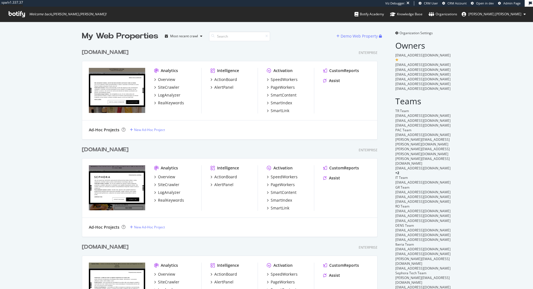
scroll to position [289, 533]
type input "e"
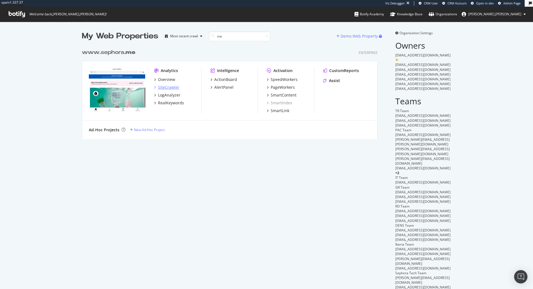
type input "me"
click at [165, 88] on div "SiteCrawler" at bounding box center [168, 87] width 21 height 6
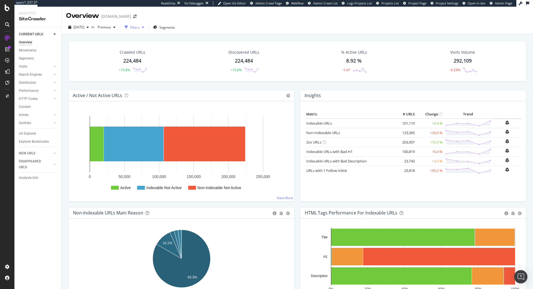
click at [140, 29] on div "Filters" at bounding box center [134, 27] width 9 height 5
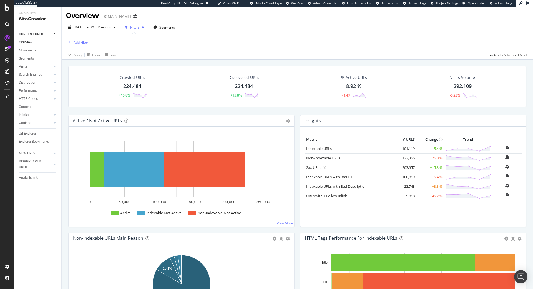
click at [82, 44] on div "Add Filter" at bounding box center [81, 42] width 15 height 5
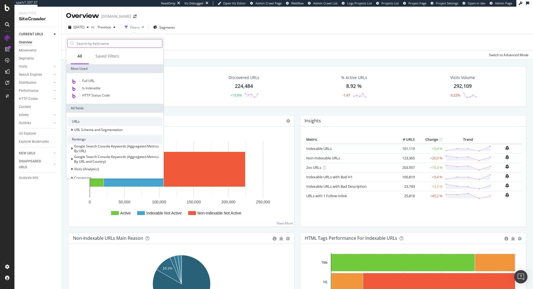
click at [93, 42] on input "text" at bounding box center [119, 43] width 86 height 8
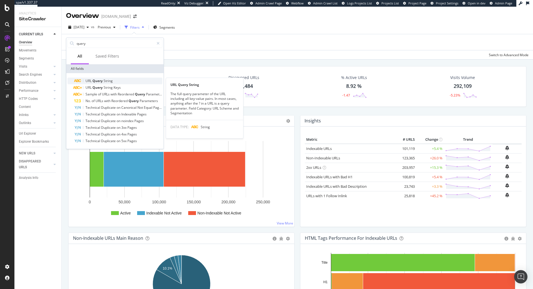
type input "query"
click at [105, 81] on span "String" at bounding box center [108, 80] width 9 height 5
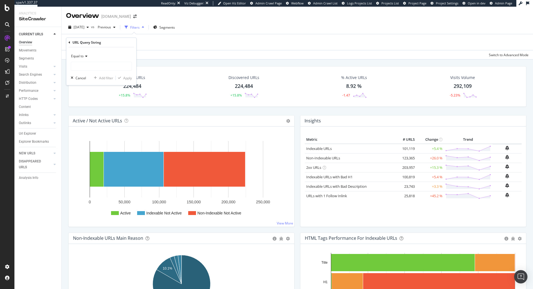
click at [85, 58] on icon at bounding box center [86, 55] width 4 height 3
click at [88, 113] on div "Contains" at bounding box center [101, 110] width 59 height 7
click at [98, 65] on input "text" at bounding box center [101, 66] width 61 height 9
type input "2"
click at [125, 80] on div "Apply" at bounding box center [124, 77] width 16 height 5
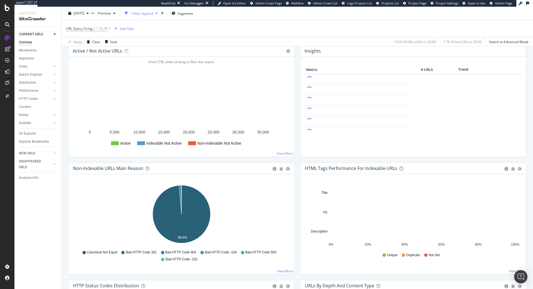
scroll to position [85, 0]
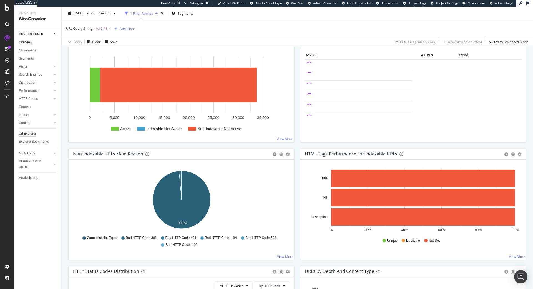
click at [23, 136] on div "Url Explorer" at bounding box center [27, 134] width 17 height 6
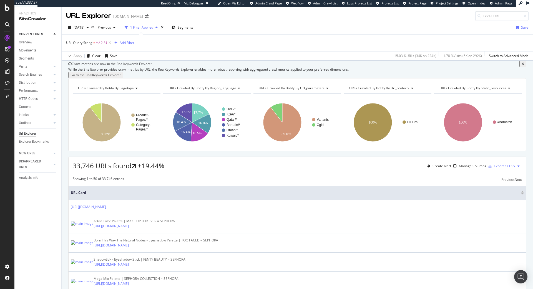
click at [125, 39] on div "URL Query String = ^.*2.*$ Add Filter" at bounding box center [100, 43] width 68 height 8
click at [123, 41] on div "Add Filter" at bounding box center [127, 42] width 15 height 5
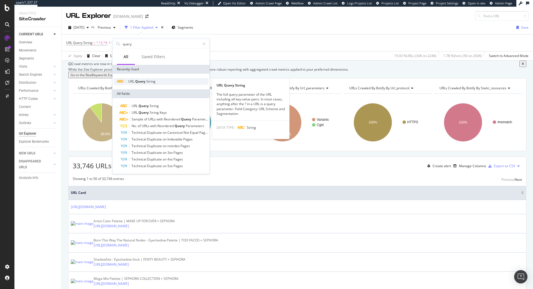
click at [146, 81] on span "Query" at bounding box center [140, 81] width 11 height 5
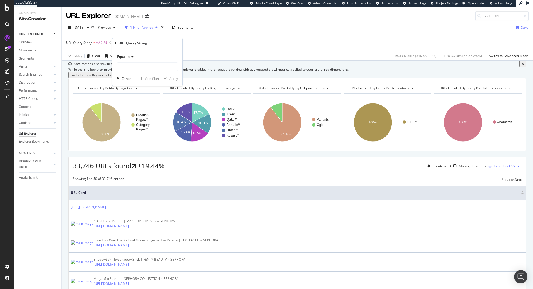
click at [131, 59] on div "Equal to" at bounding box center [147, 56] width 61 height 9
click at [137, 118] on span "Doesn't contain" at bounding box center [132, 118] width 24 height 5
click at [144, 69] on input "text" at bounding box center [147, 66] width 61 height 9
paste input "https://www.sephora.me/sa-en/p/24-7-glaze-on-liquid-eyeshadow/P10062395?product…"
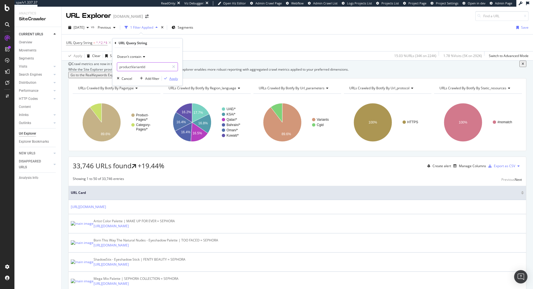
type input "productVariantId"
click at [170, 81] on button "Apply" at bounding box center [170, 79] width 16 height 6
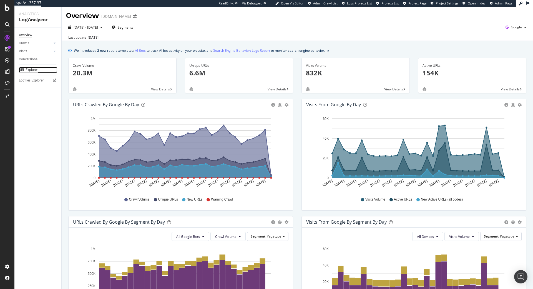
click at [36, 70] on div "URL Explorer" at bounding box center [28, 70] width 19 height 6
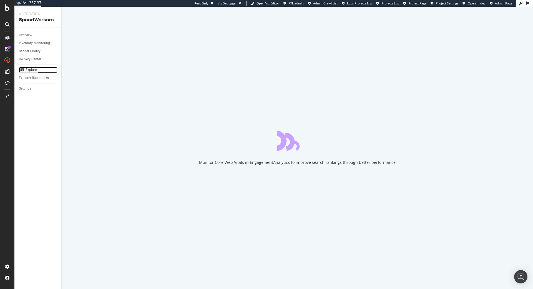
click at [38, 72] on div "URL Explorer" at bounding box center [28, 70] width 19 height 6
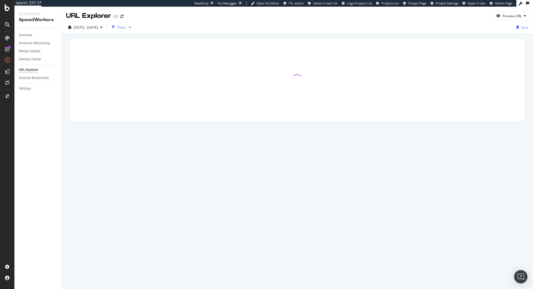
click at [133, 30] on div "Filters" at bounding box center [121, 27] width 24 height 8
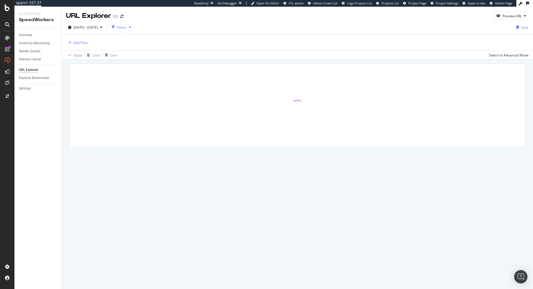
click at [89, 43] on div "Add Filter" at bounding box center [297, 42] width 463 height 16
click at [81, 43] on div "Add Filter" at bounding box center [81, 42] width 15 height 5
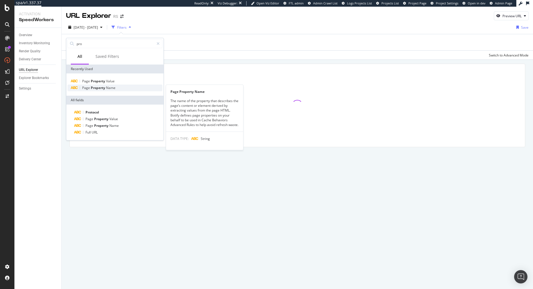
type input "pro"
click at [89, 90] on span "Page" at bounding box center [86, 87] width 9 height 5
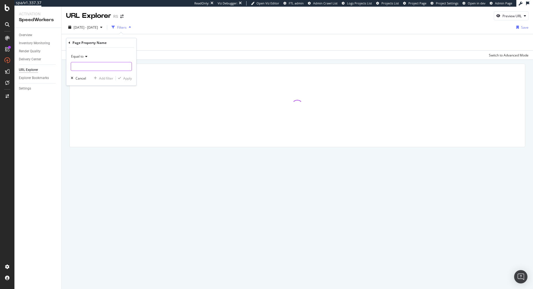
click at [95, 64] on input "text" at bounding box center [101, 66] width 61 height 9
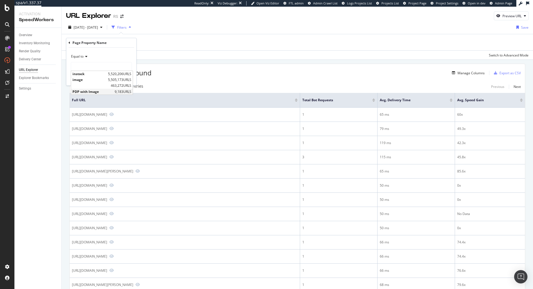
click at [110, 93] on span "PDP with Image" at bounding box center [93, 91] width 41 height 5
type input "PDP with Image"
click at [129, 78] on div "Apply" at bounding box center [127, 78] width 9 height 5
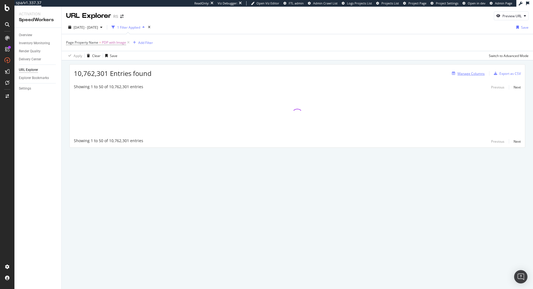
click at [474, 75] on div "Manage Columns" at bounding box center [471, 73] width 27 height 5
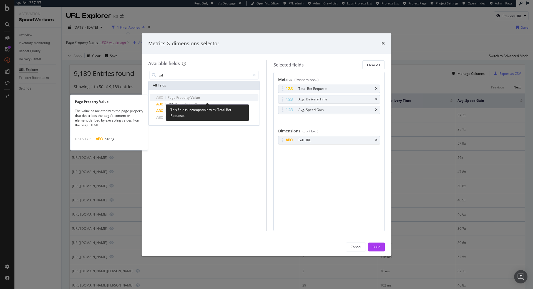
type input "val"
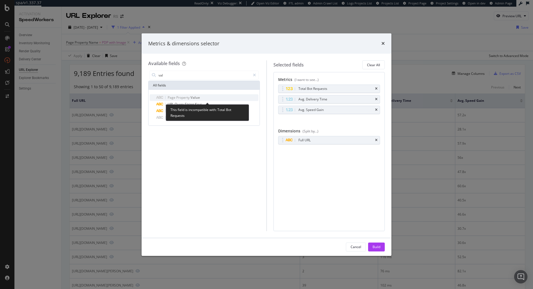
click at [208, 101] on div "Page Property Value" at bounding box center [207, 97] width 102 height 7
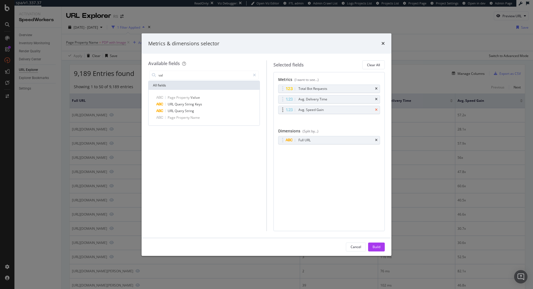
click at [378, 111] on icon "times" at bounding box center [376, 109] width 3 height 3
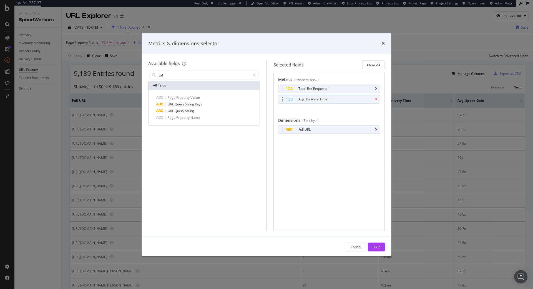
click at [376, 99] on icon "times" at bounding box center [376, 99] width 3 height 3
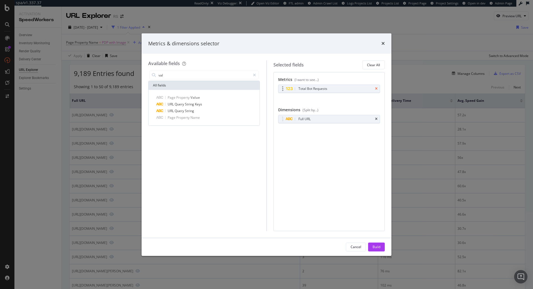
click at [376, 88] on icon "times" at bounding box center [376, 88] width 3 height 3
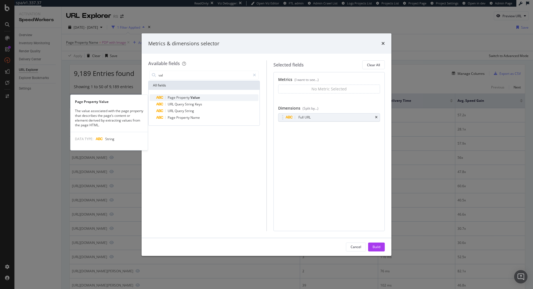
click at [188, 97] on span "Property" at bounding box center [183, 97] width 14 height 5
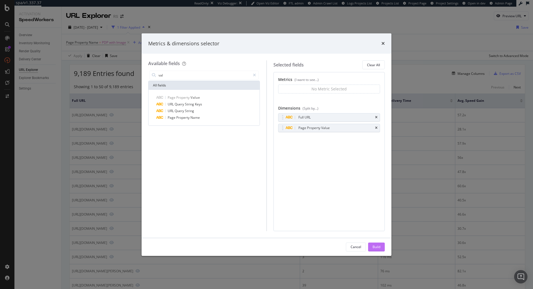
click at [373, 247] on div "Build" at bounding box center [377, 246] width 8 height 5
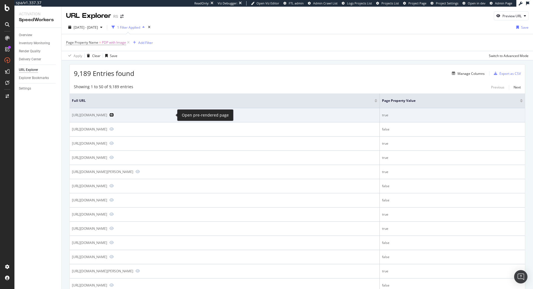
click at [114, 113] on icon "Preview https://us.rs-online.com/product/wiha-tools/77890/72303477/" at bounding box center [111, 115] width 4 height 4
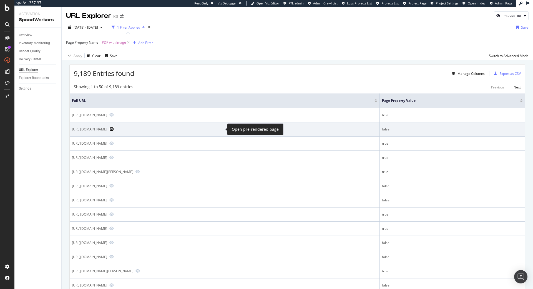
click at [114, 127] on icon "Preview https://us.rs-online.com/product/nachi-america-hydraulics/dsa-g04-d8-an…" at bounding box center [111, 129] width 4 height 4
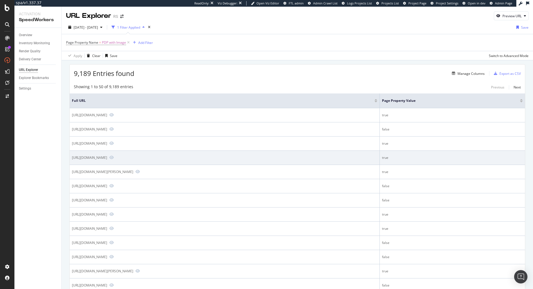
click at [444, 152] on td "true" at bounding box center [452, 158] width 145 height 14
click at [114, 158] on icon "Preview https://us.rs-online.com/product/rs-pro/749581/70640608/" at bounding box center [111, 157] width 4 height 4
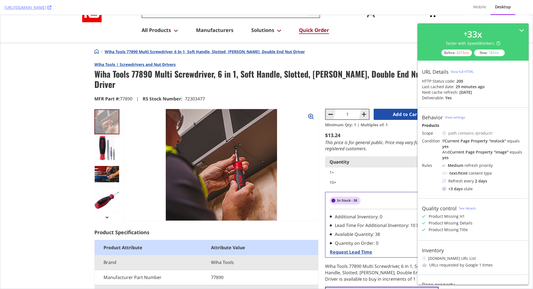
scroll to position [85, 0]
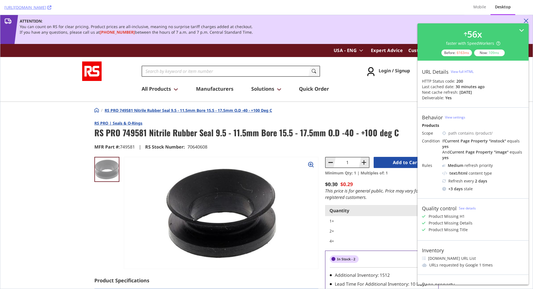
click at [86, 65] on img "store logo" at bounding box center [91, 70] width 19 height 19
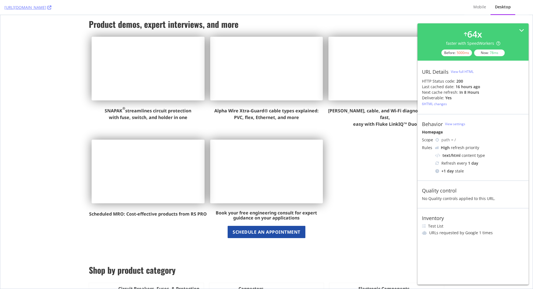
scroll to position [736, 0]
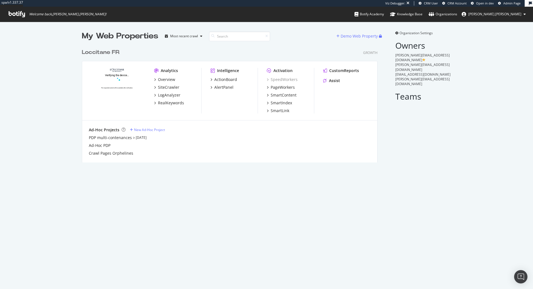
scroll to position [289, 533]
click at [291, 87] on div "PageWorkers" at bounding box center [283, 87] width 24 height 6
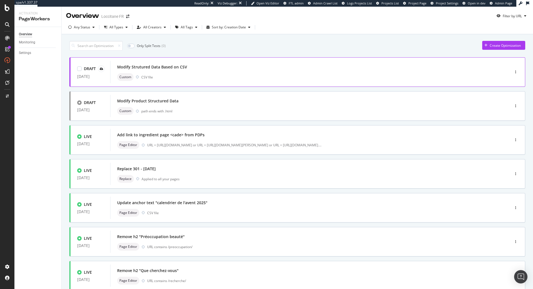
click at [165, 75] on div "Custom CSV file" at bounding box center [301, 77] width 369 height 8
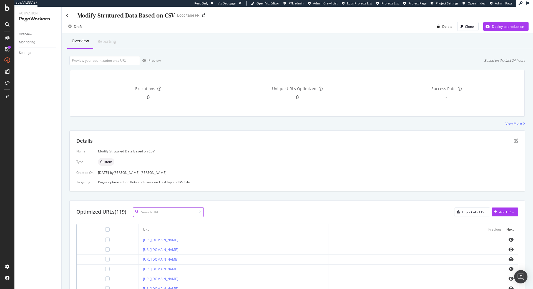
paste input "https://fr.loccitane.com/concentre-de-lait-amande-29LC200A22.html"
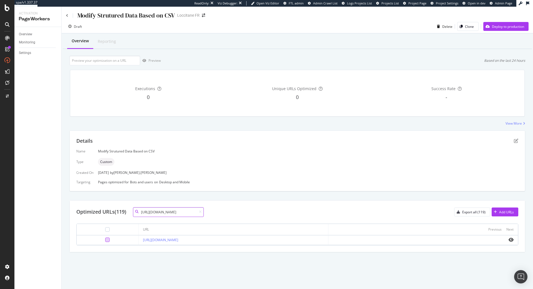
type input "https://fr.loccitane.com/concentre-de-lait-amande-29LC200A22.html"
click at [106, 240] on div at bounding box center [107, 239] width 4 height 4
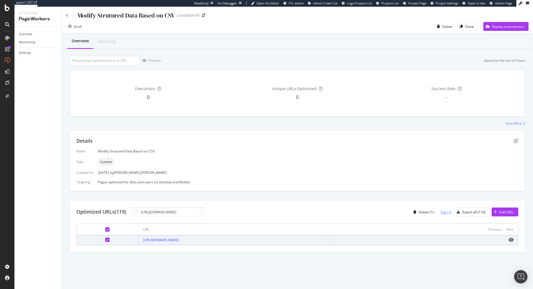
click at [444, 211] on div "Edit (1)" at bounding box center [446, 211] width 11 height 5
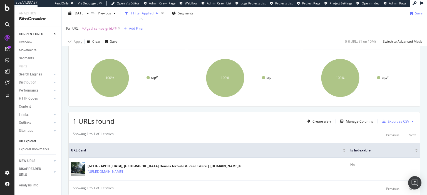
scroll to position [97, 0]
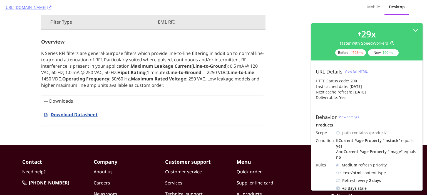
scroll to position [498, 0]
